Goal: Transaction & Acquisition: Purchase product/service

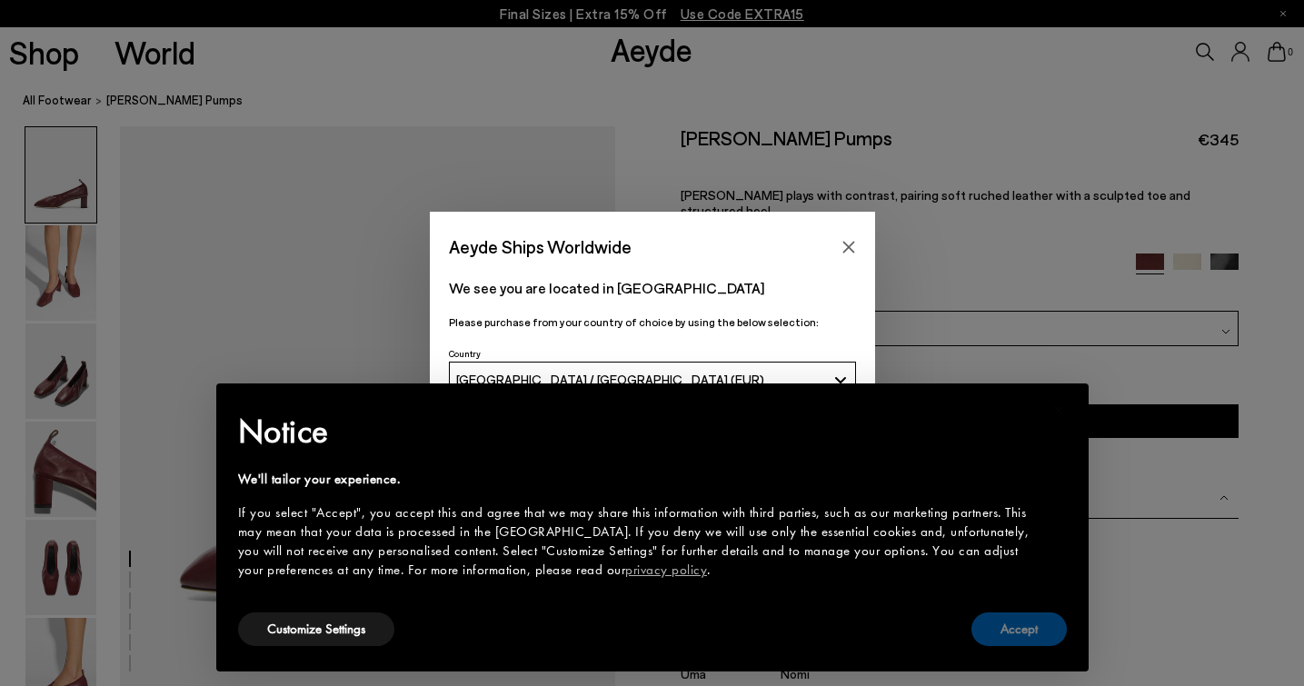
click at [972, 635] on button "Accept" at bounding box center [1018, 629] width 95 height 34
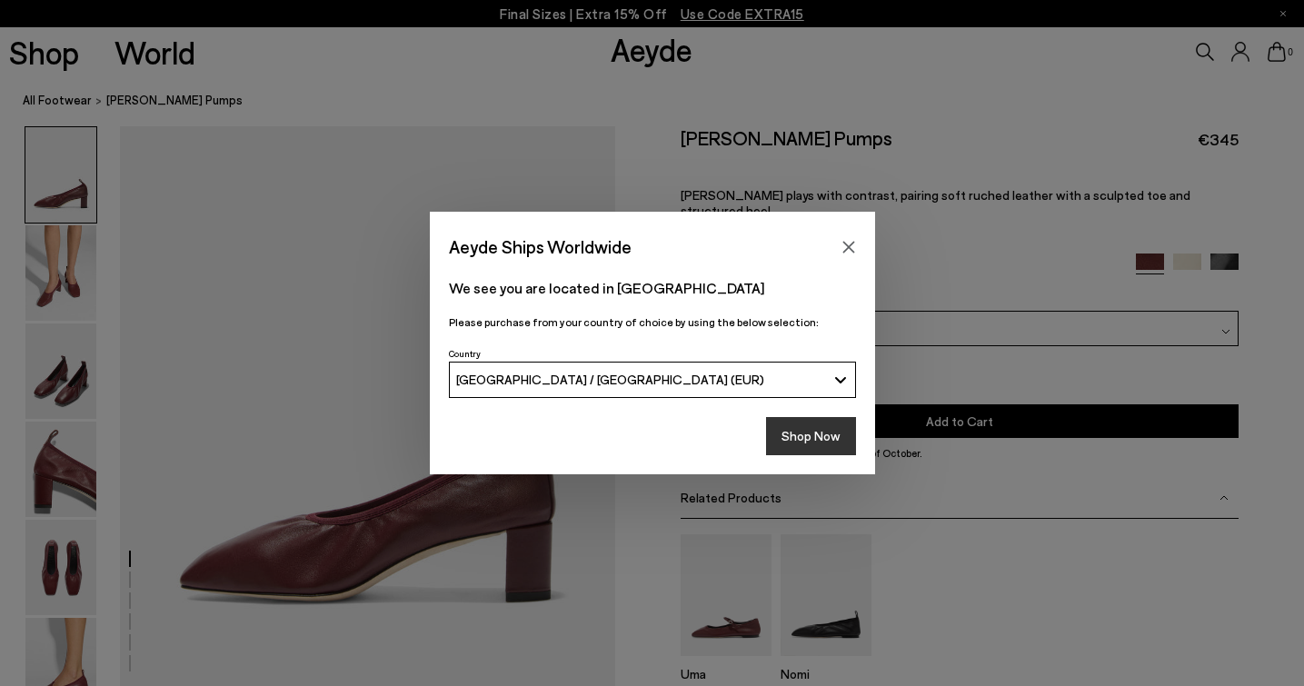
click at [812, 432] on button "Shop Now" at bounding box center [811, 436] width 90 height 38
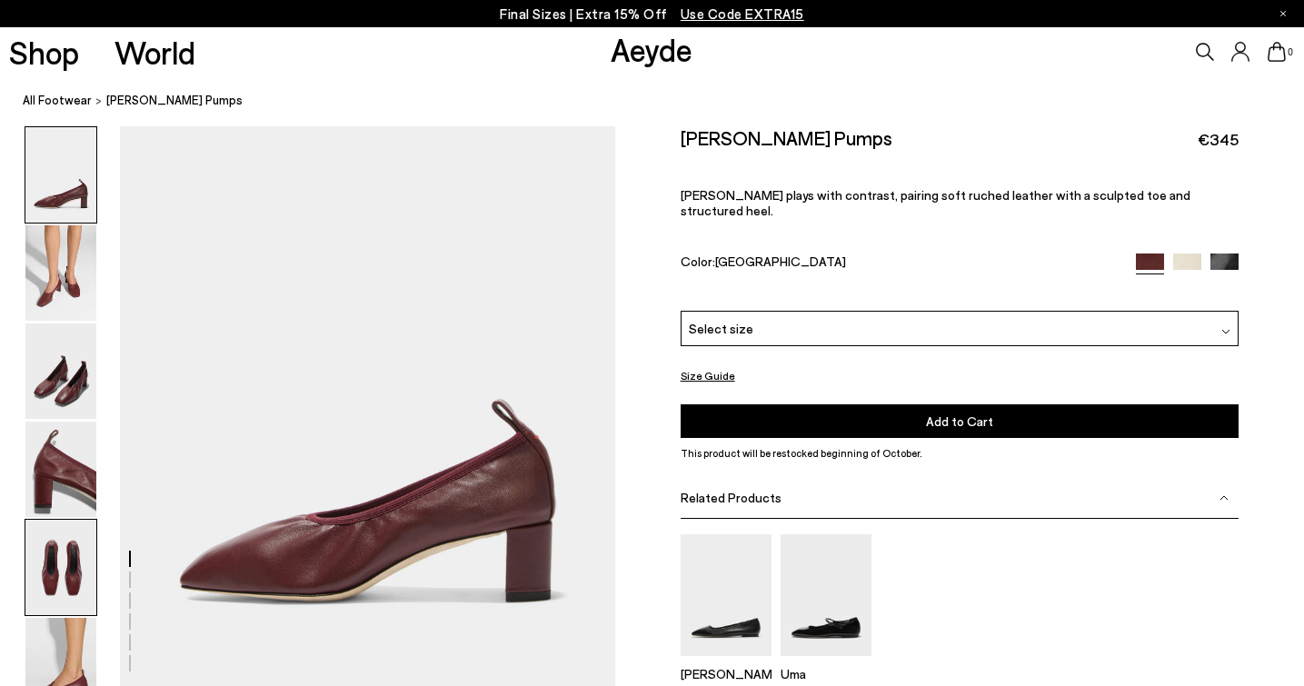
click at [51, 591] on img at bounding box center [60, 567] width 71 height 95
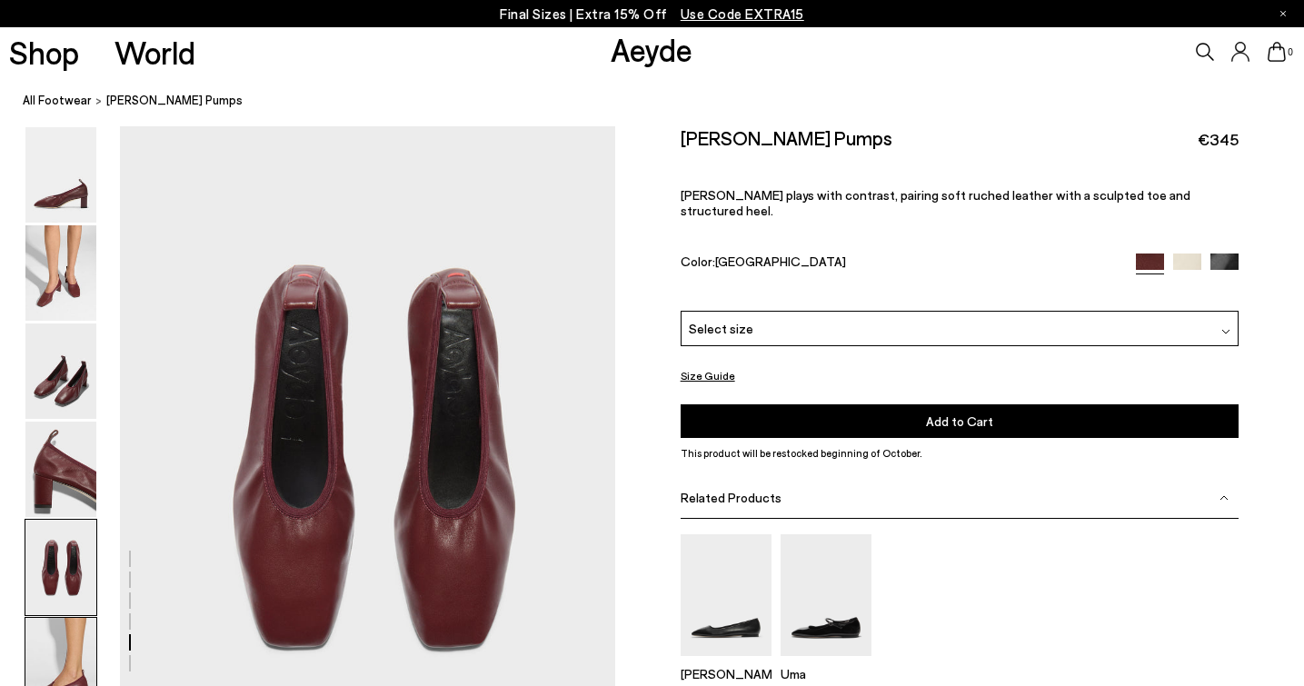
click at [57, 655] on img at bounding box center [60, 665] width 71 height 95
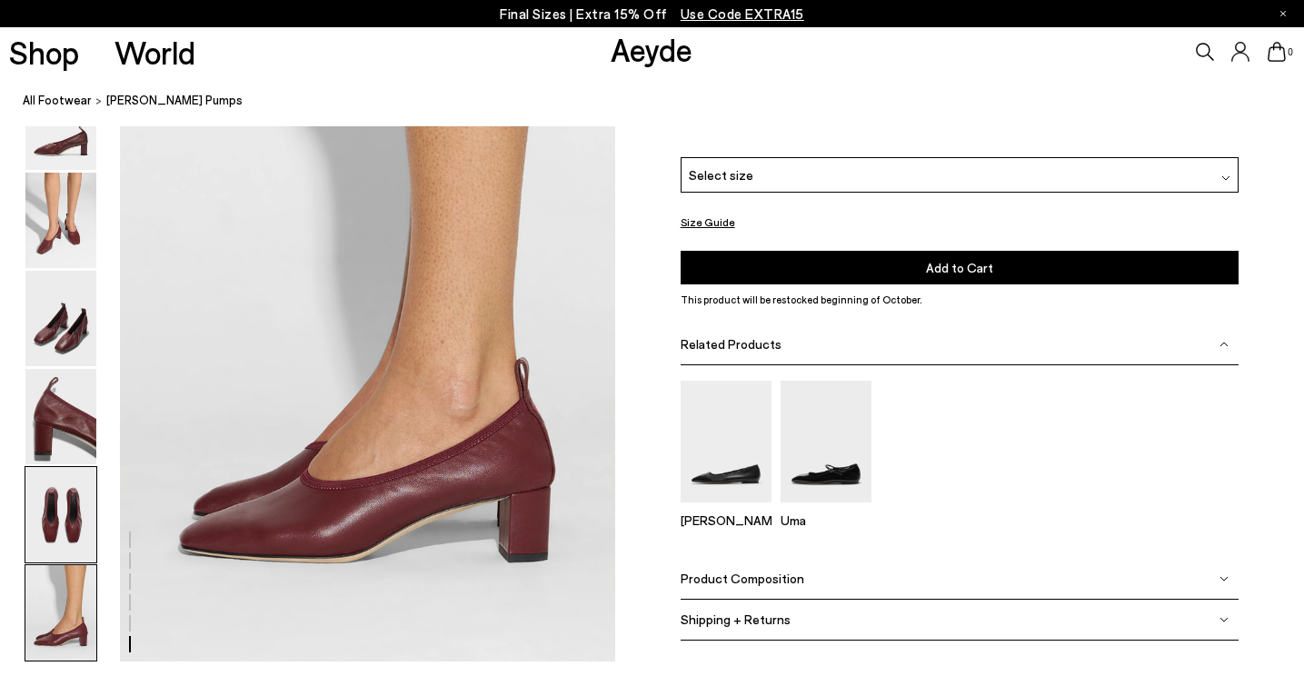
click at [59, 483] on img at bounding box center [60, 514] width 71 height 95
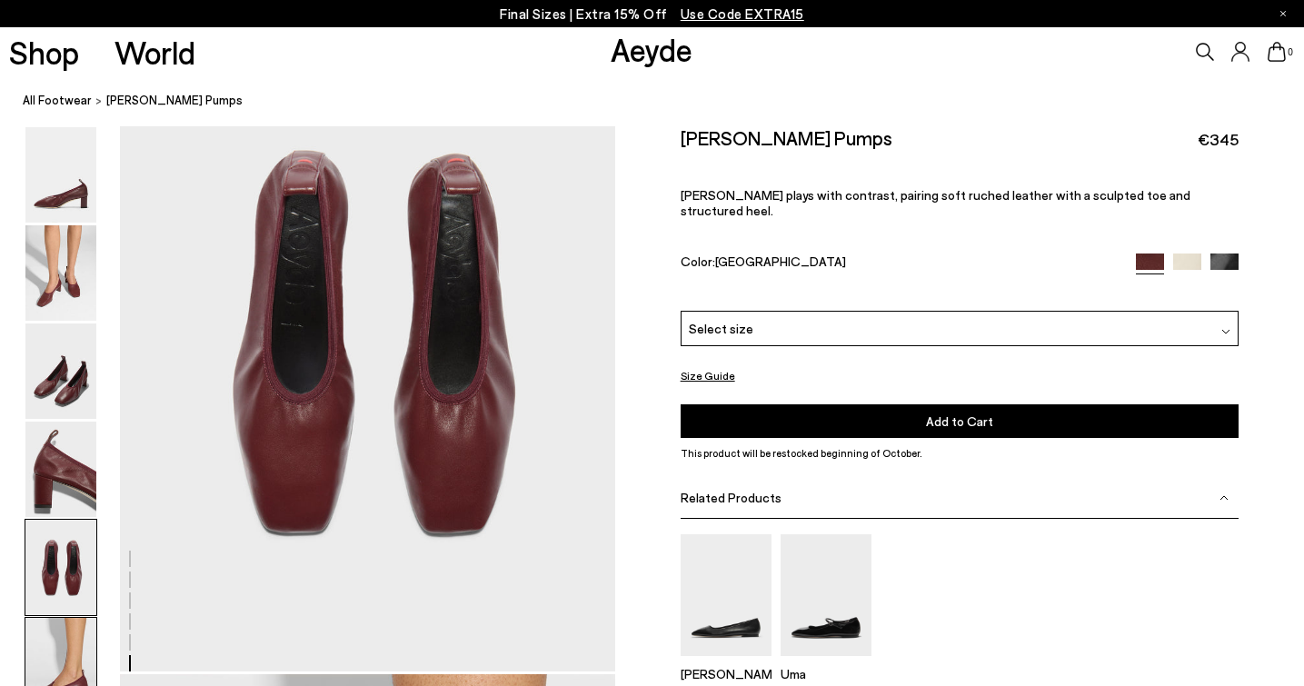
scroll to position [2551, 0]
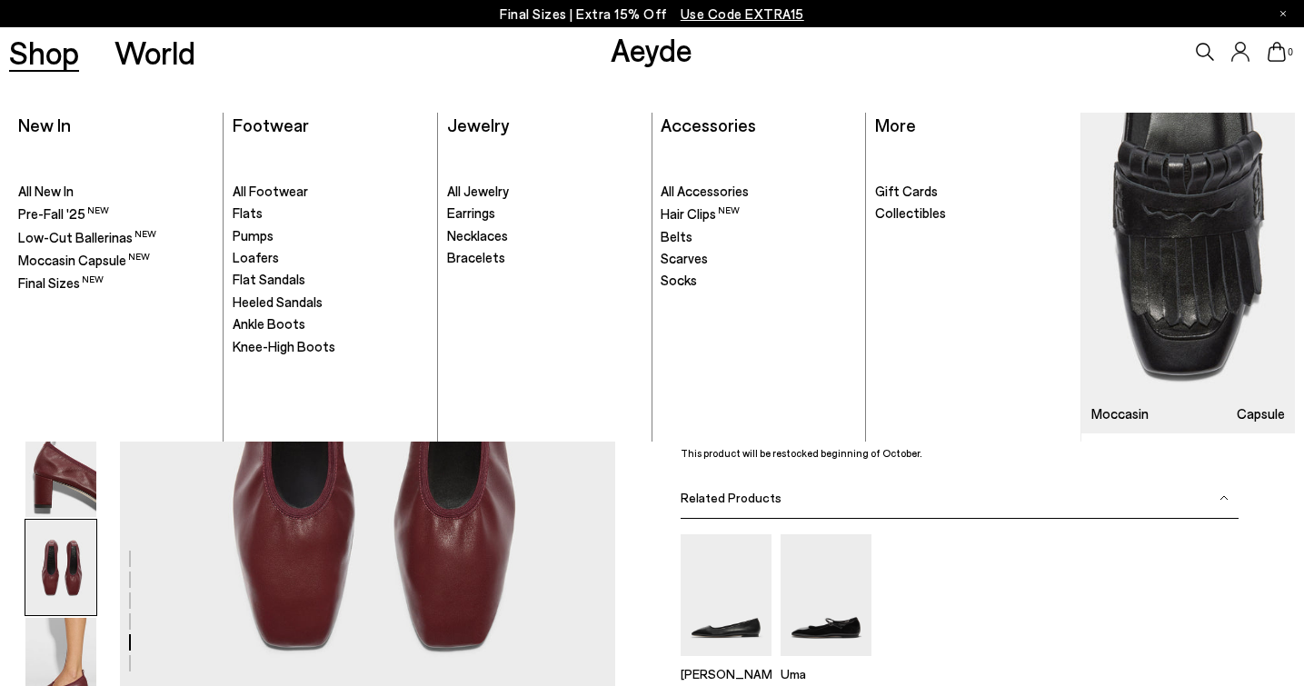
click at [47, 52] on link "Shop" at bounding box center [44, 52] width 70 height 32
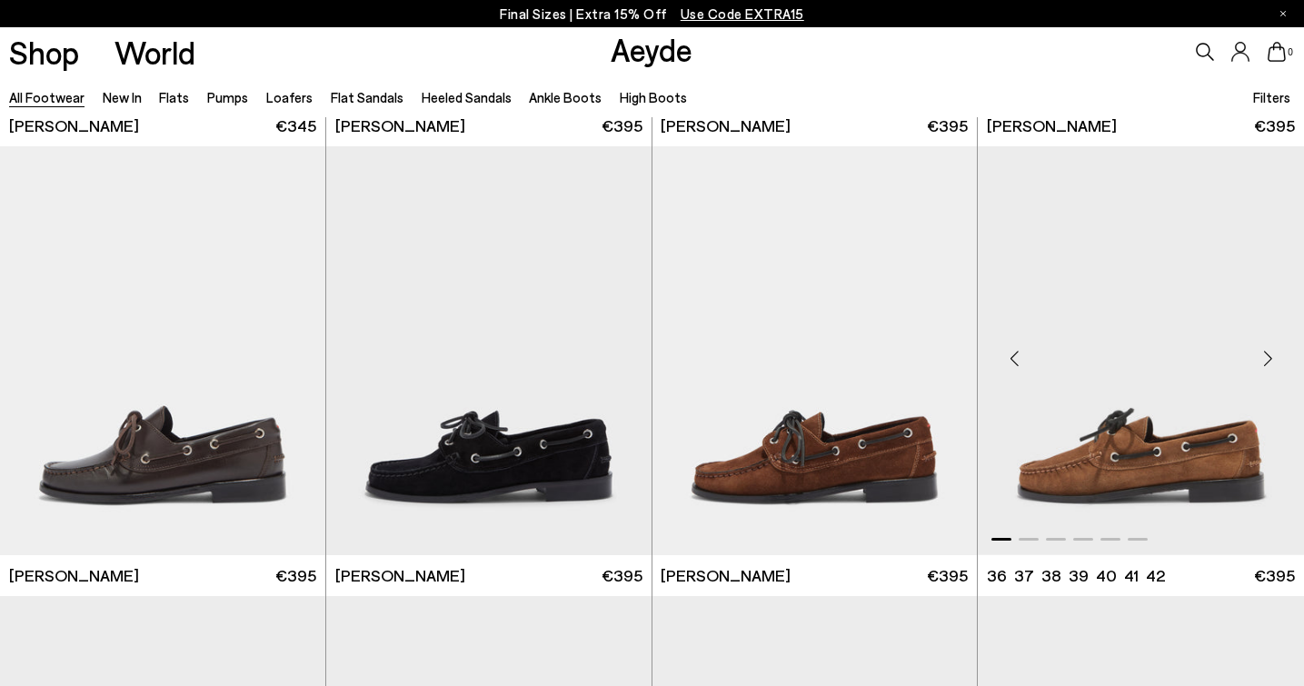
scroll to position [2219, 0]
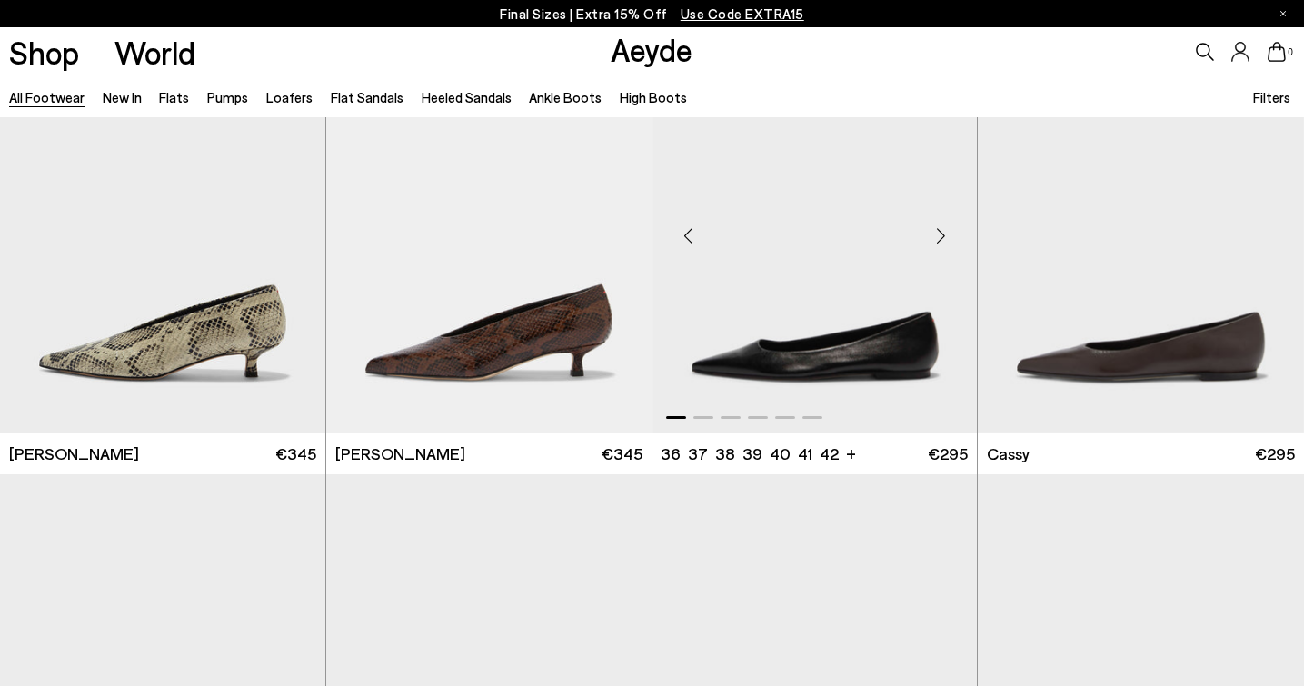
scroll to position [6689, 0]
